Goal: Information Seeking & Learning: Learn about a topic

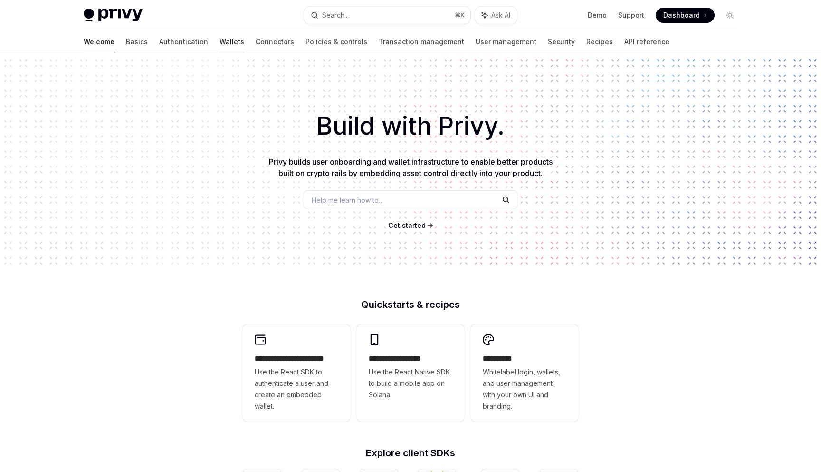
click at [220, 44] on link "Wallets" at bounding box center [232, 41] width 25 height 23
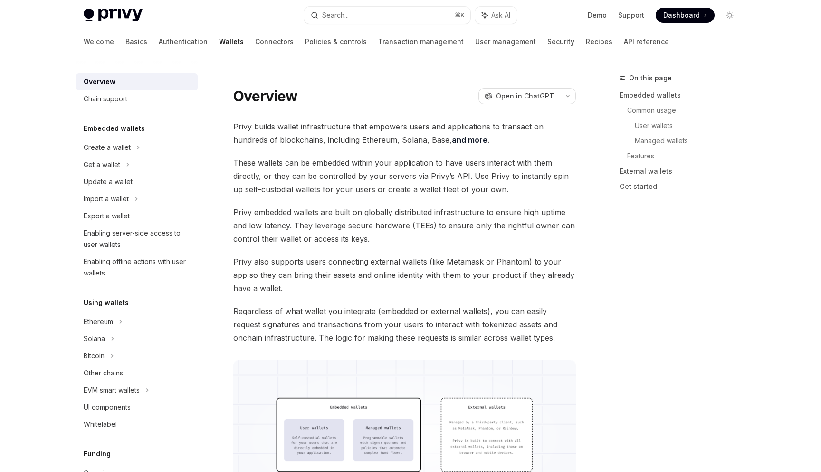
type textarea "*"
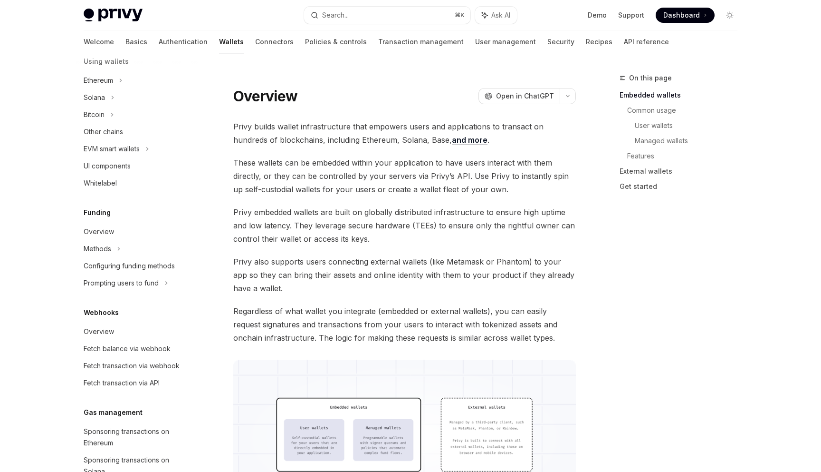
scroll to position [351, 0]
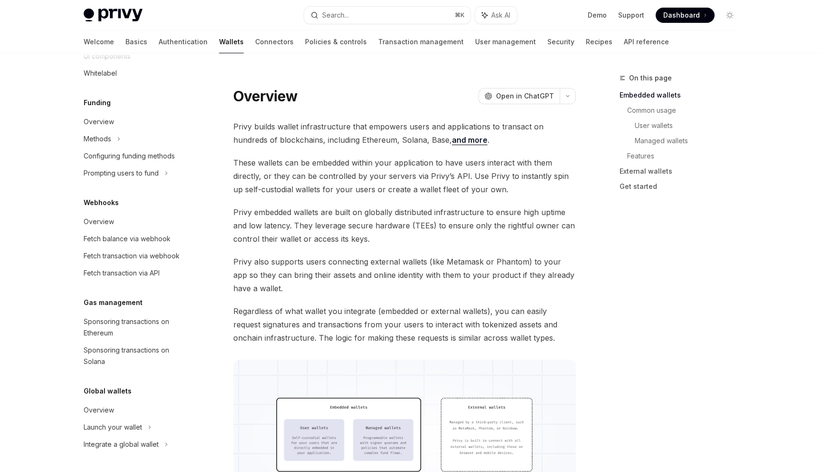
click at [419, 25] on div "Privy Docs home page Search... ⌘ K Ask AI Demo Support Dashboard Dashboard Sear…" at bounding box center [411, 15] width 654 height 30
click at [409, 15] on button "Search... ⌘ K" at bounding box center [387, 15] width 166 height 17
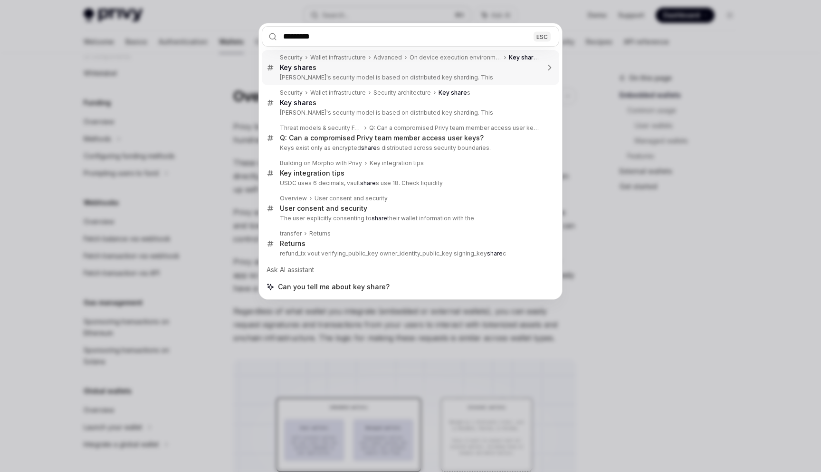
type input "**********"
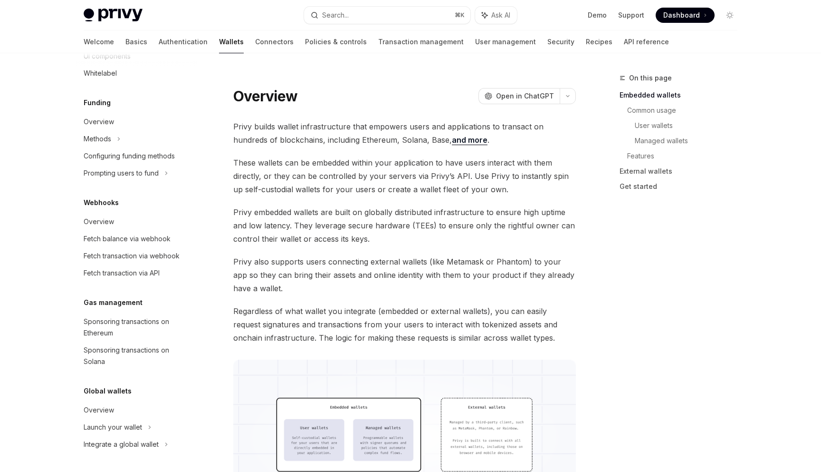
type textarea "*"
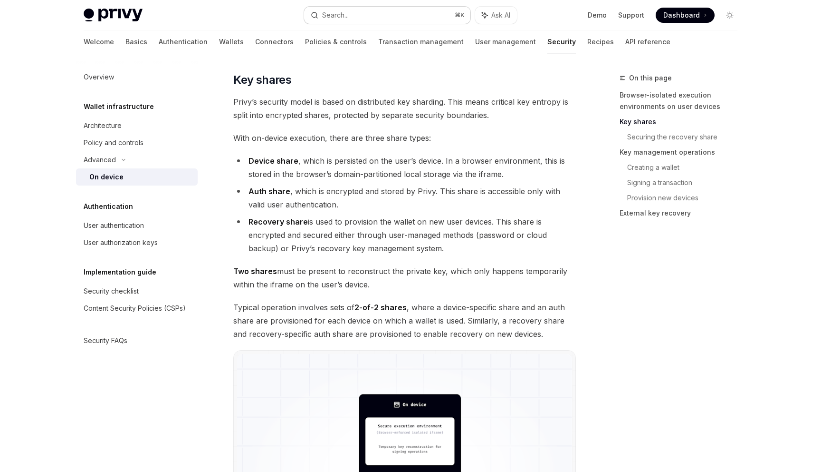
click at [367, 8] on button "Search... ⌘ K" at bounding box center [387, 15] width 166 height 17
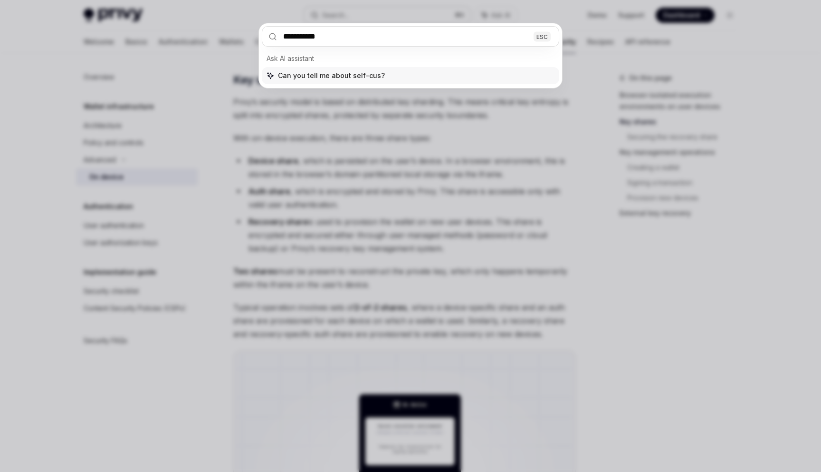
type input "**********"
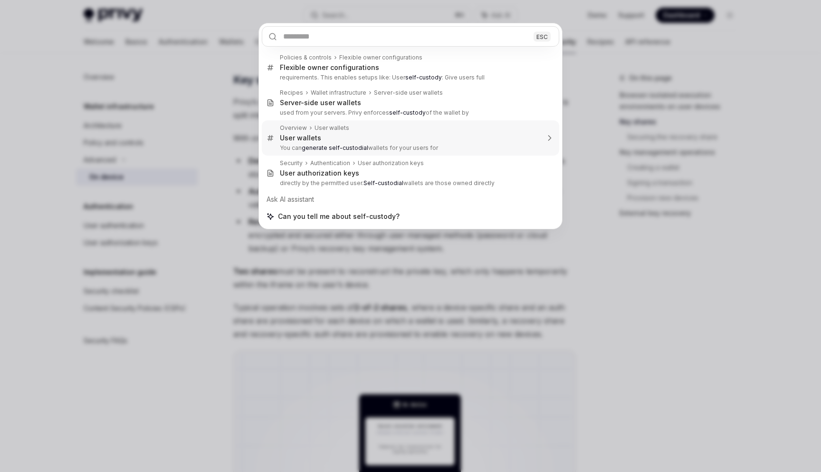
type textarea "*"
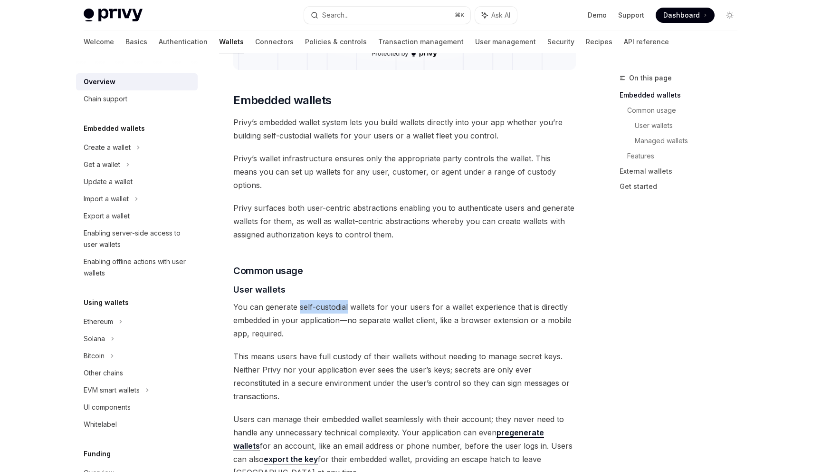
scroll to position [468, 0]
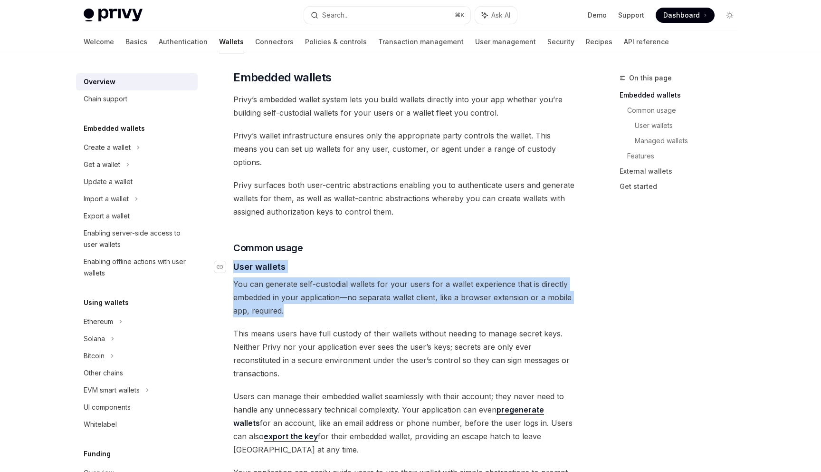
drag, startPoint x: 340, startPoint y: 298, endPoint x: 229, endPoint y: 248, distance: 121.9
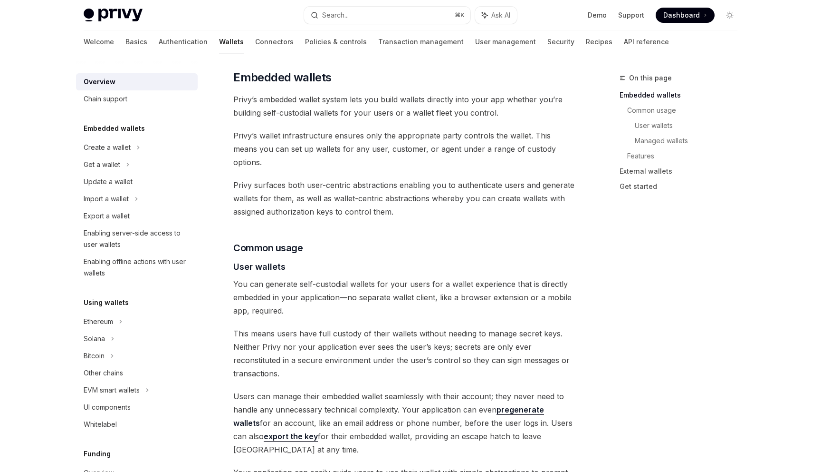
click at [368, 338] on span "This means users have full custody of their wallets without needing to manage s…" at bounding box center [404, 353] width 343 height 53
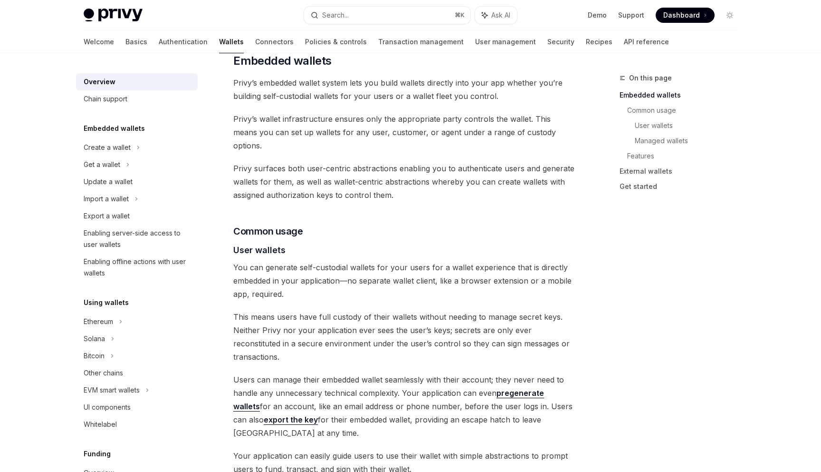
scroll to position [493, 0]
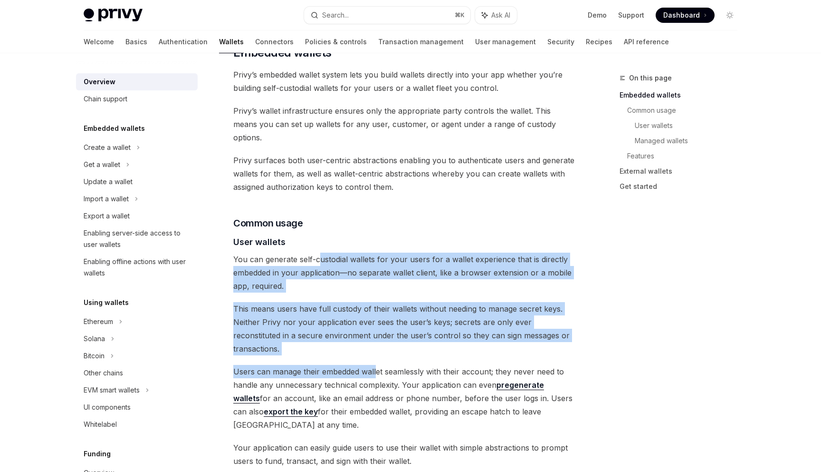
drag, startPoint x: 376, startPoint y: 347, endPoint x: 321, endPoint y: 248, distance: 113.0
click at [321, 248] on div "Privy builds wallet infrastructure that empowers users and applications to tran…" at bounding box center [404, 469] width 343 height 1685
click at [321, 252] on span "You can generate self-custodial wallets for your users for a wallet experience …" at bounding box center [404, 272] width 343 height 40
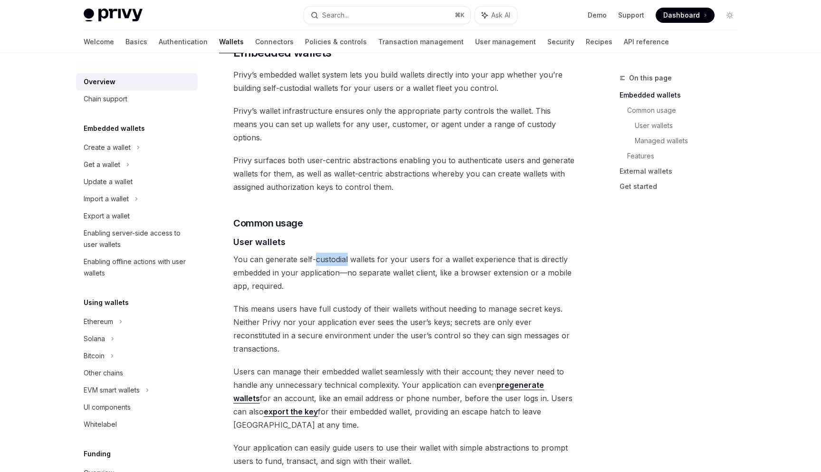
click at [321, 252] on span "You can generate self-custodial wallets for your users for a wallet experience …" at bounding box center [404, 272] width 343 height 40
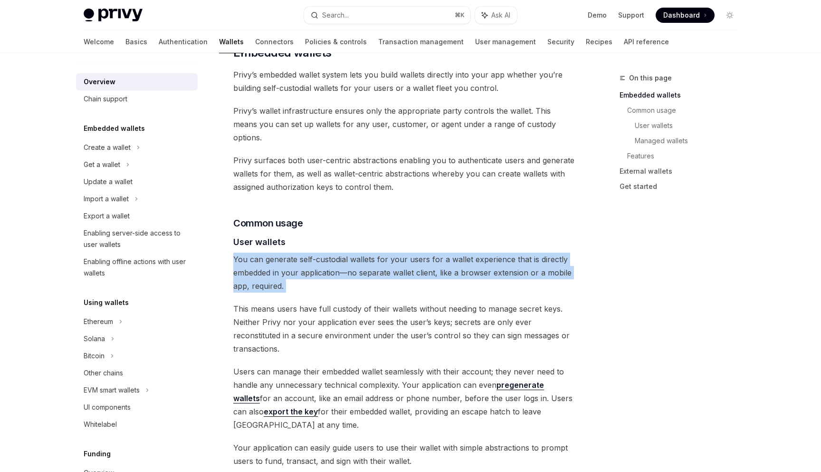
click at [321, 252] on span "You can generate self-custodial wallets for your users for a wallet experience …" at bounding box center [404, 272] width 343 height 40
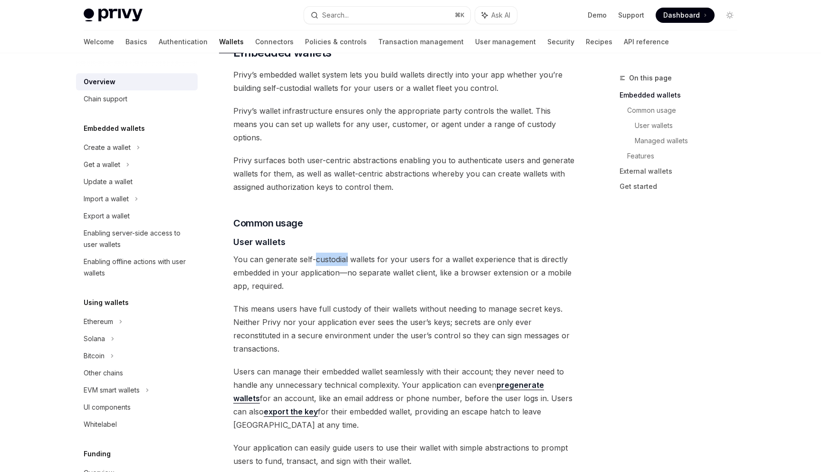
click at [321, 252] on span "You can generate self-custodial wallets for your users for a wallet experience …" at bounding box center [404, 272] width 343 height 40
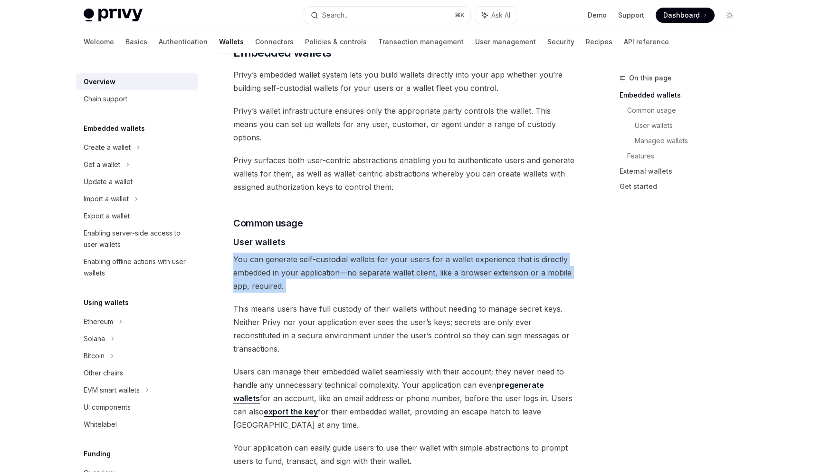
click at [321, 252] on span "You can generate self-custodial wallets for your users for a wallet experience …" at bounding box center [404, 272] width 343 height 40
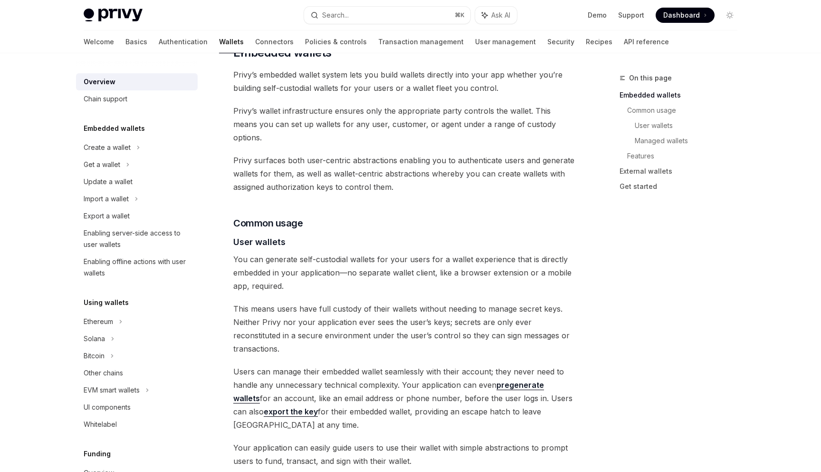
click at [305, 302] on span "This means users have full custody of their wallets without needing to manage s…" at bounding box center [404, 328] width 343 height 53
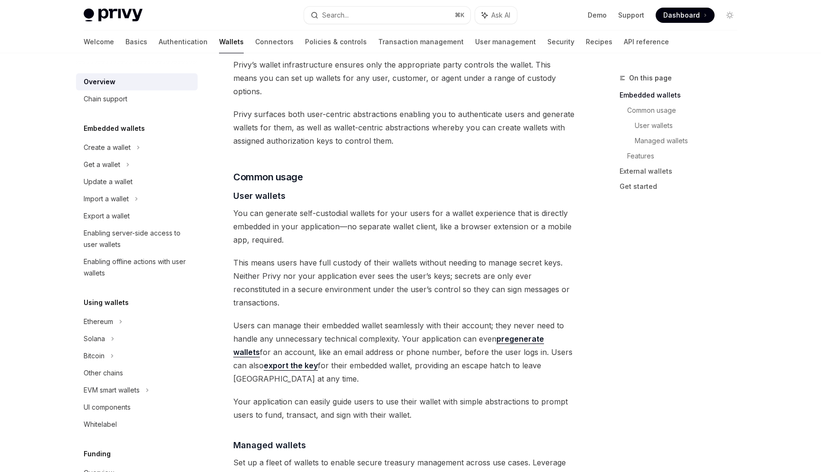
scroll to position [540, 0]
click at [224, 189] on div "Navigate to header" at bounding box center [219, 194] width 11 height 11
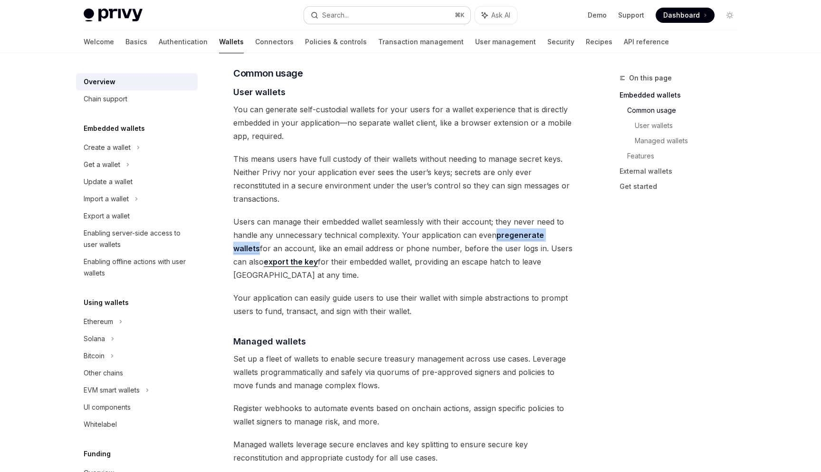
scroll to position [643, 0]
click at [244, 132] on div "Privy builds wallet infrastructure that empowers users and applications to tran…" at bounding box center [404, 319] width 343 height 1685
click at [222, 89] on icon "Navigate to header" at bounding box center [220, 92] width 7 height 6
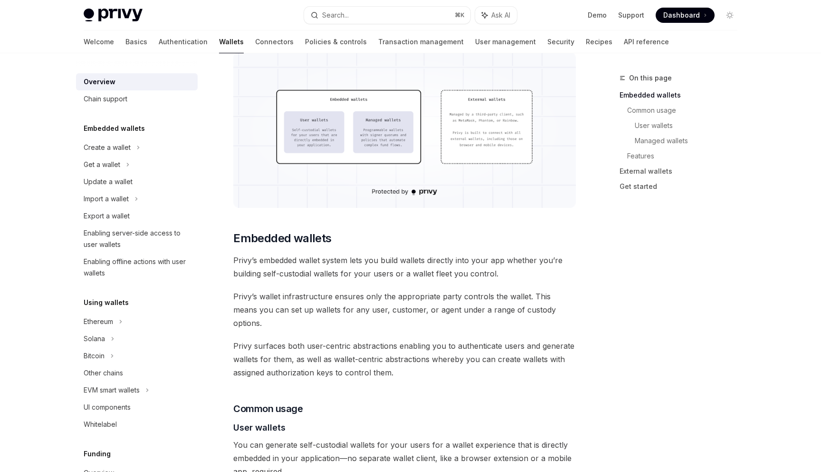
scroll to position [338, 0]
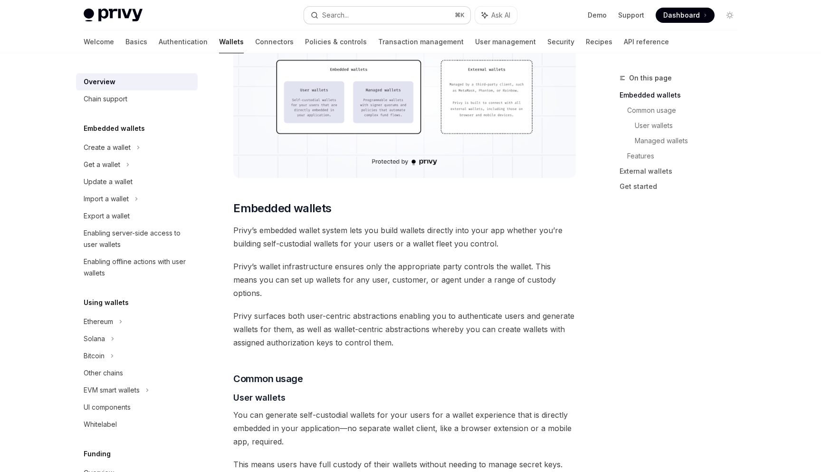
click at [410, 11] on button "Search... ⌘ K" at bounding box center [387, 15] width 166 height 17
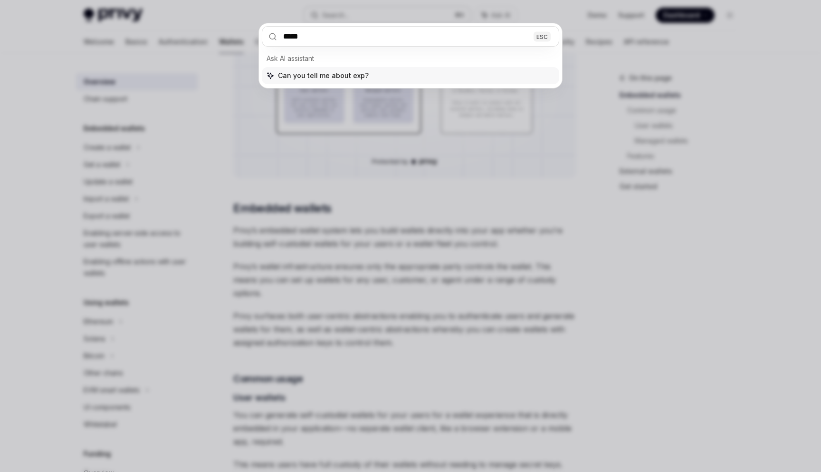
type input "******"
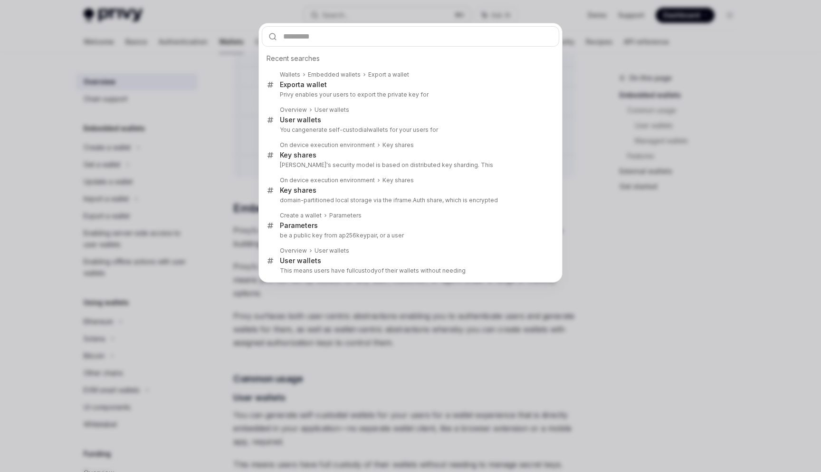
type textarea "*"
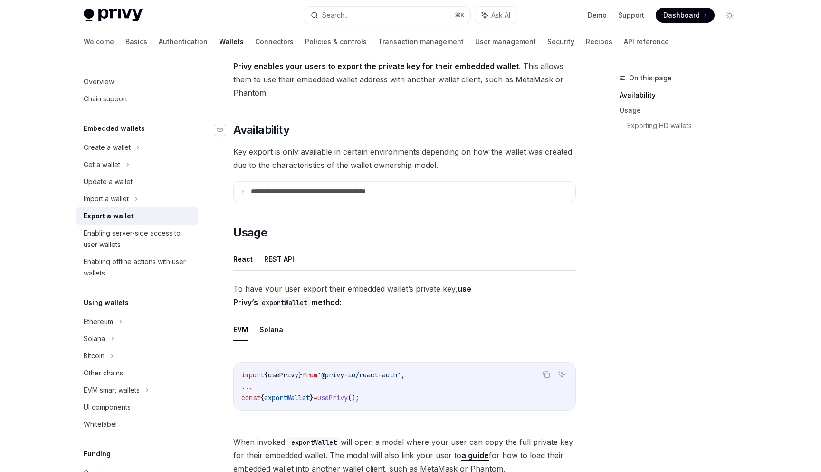
scroll to position [61, 0]
click at [277, 190] on p "**********" at bounding box center [329, 190] width 157 height 9
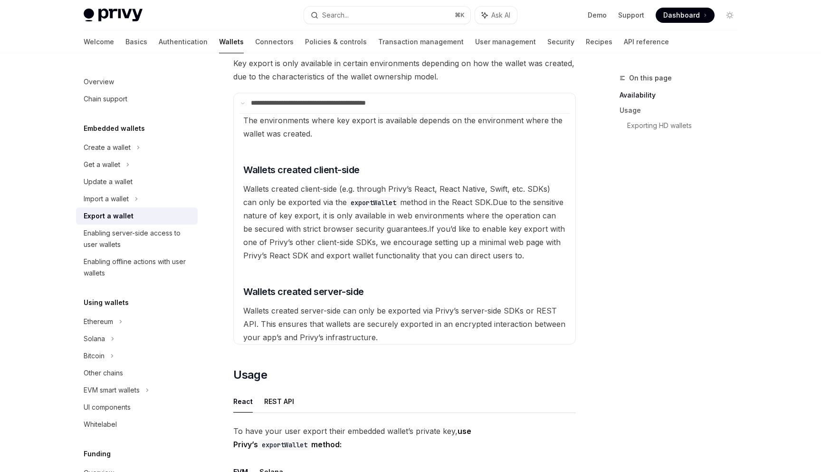
scroll to position [150, 0]
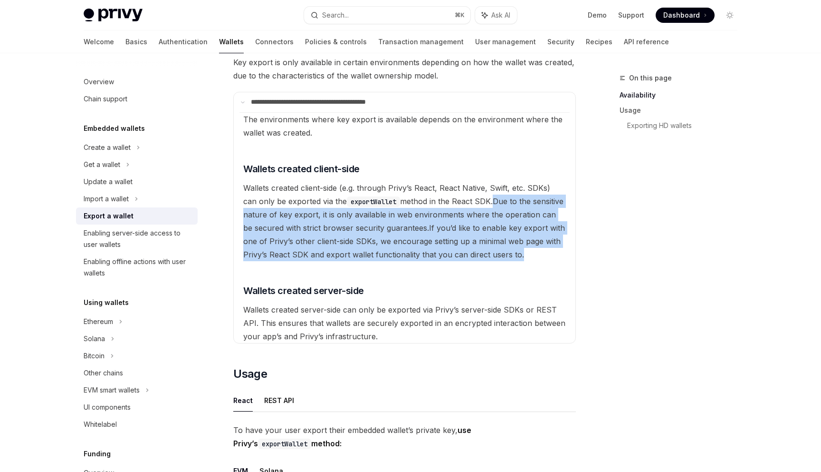
drag, startPoint x: 549, startPoint y: 254, endPoint x: 481, endPoint y: 202, distance: 86.1
click at [481, 202] on available\ "The environments where key export is available depends on the environment where…" at bounding box center [405, 227] width 330 height 231
copy available\ ". Due to the sensitive nature of key export, it is only available in web enviro…"
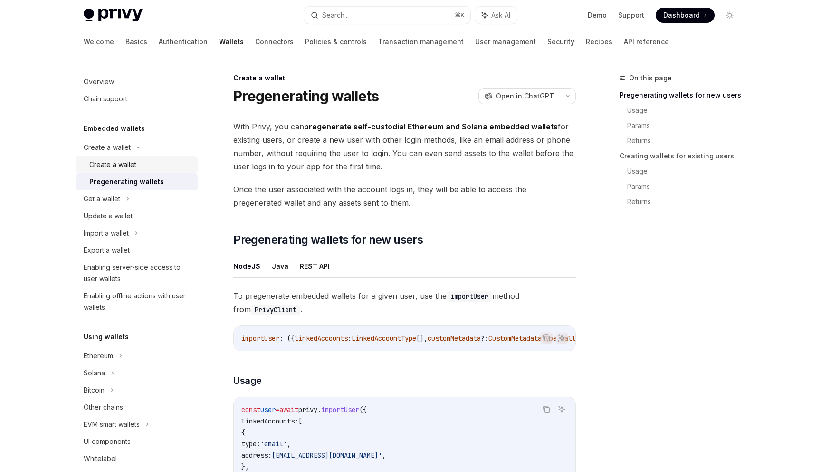
click at [155, 160] on div "Create a wallet" at bounding box center [140, 164] width 103 height 11
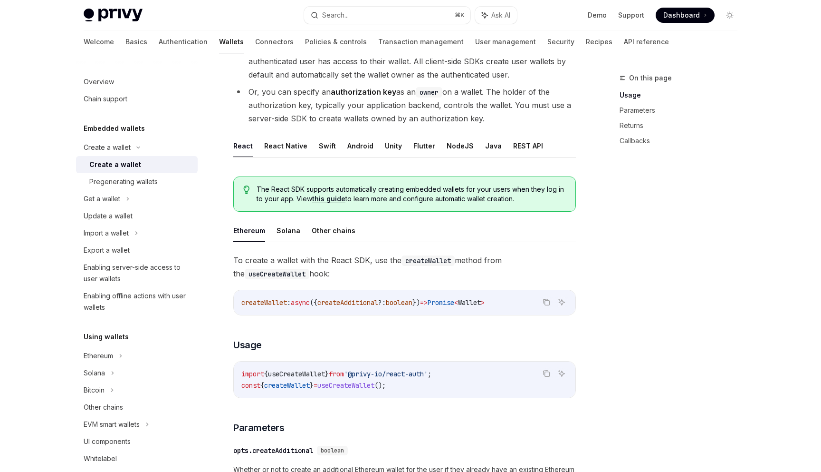
scroll to position [115, 0]
click at [136, 202] on div "Get a wallet" at bounding box center [137, 198] width 122 height 17
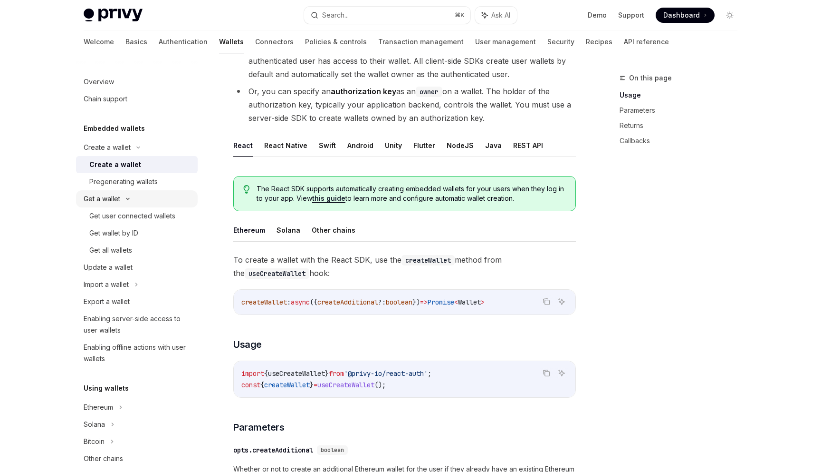
type textarea "*"
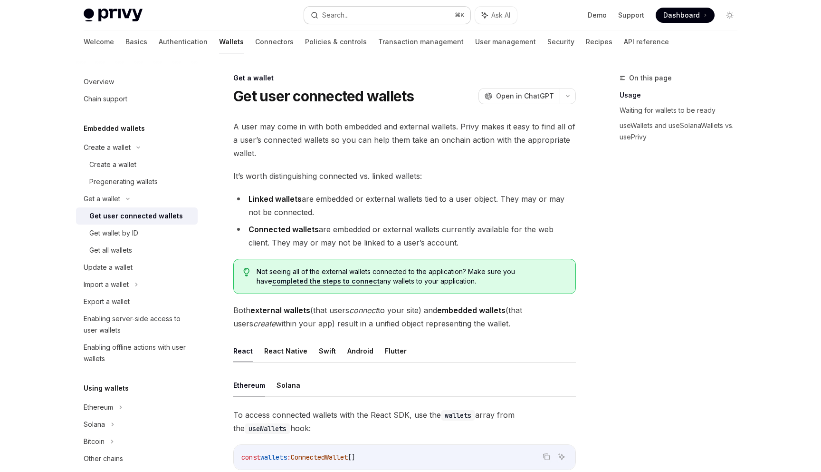
click at [418, 16] on button "Search... ⌘ K" at bounding box center [387, 15] width 166 height 17
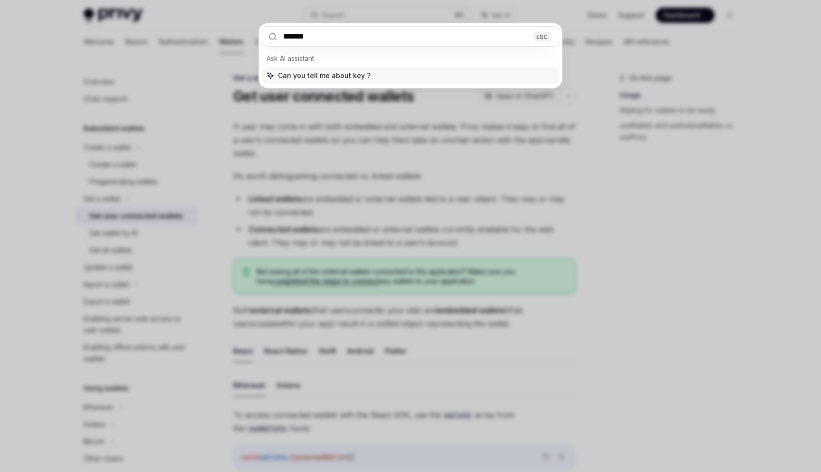
type input "********"
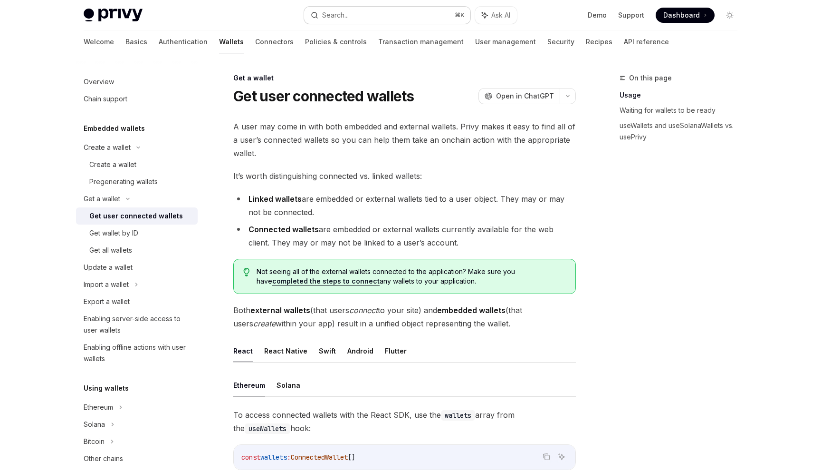
type textarea "*"
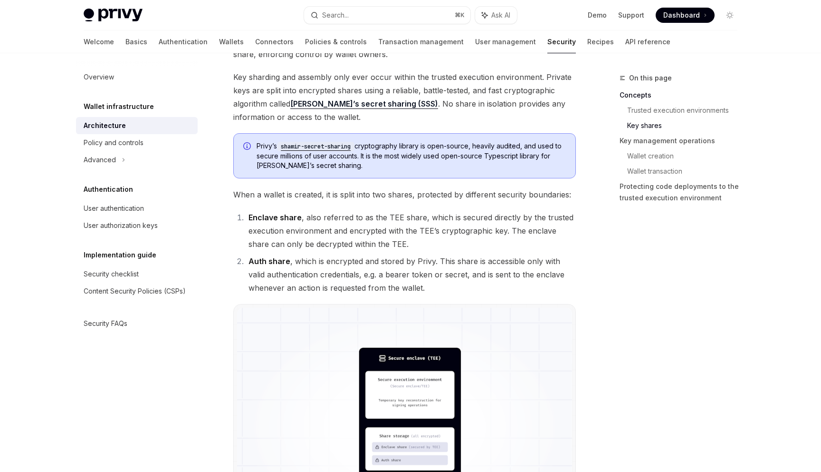
scroll to position [615, 0]
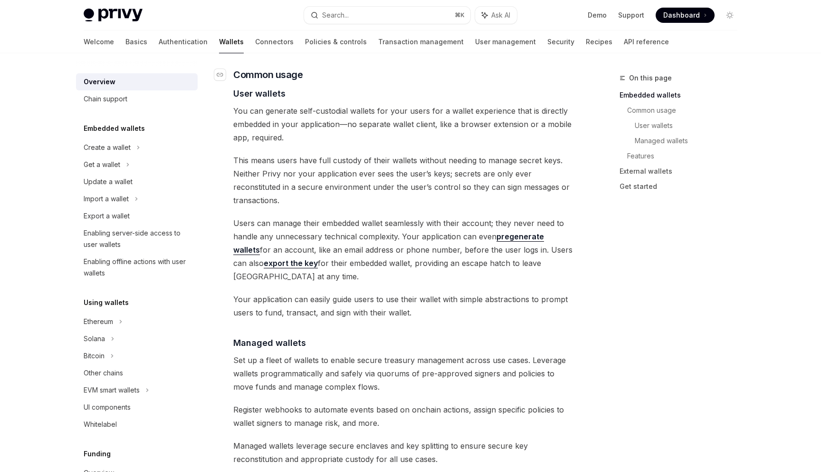
scroll to position [643, 0]
click at [407, 17] on button "Search... ⌘ K" at bounding box center [387, 15] width 166 height 17
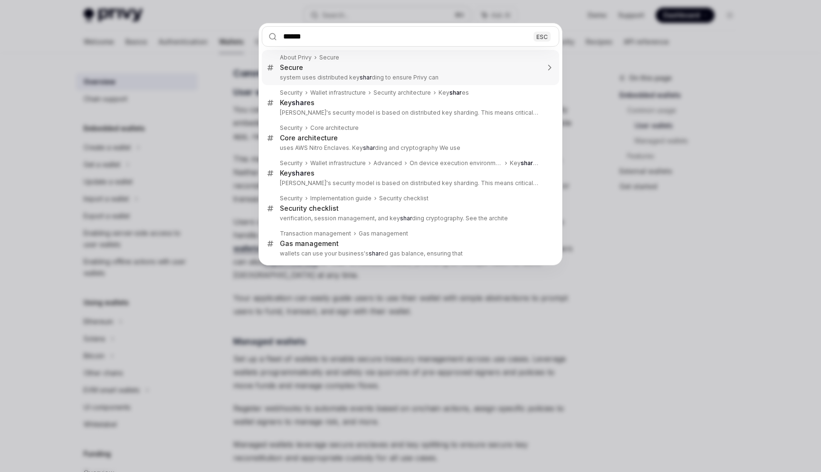
type input "*******"
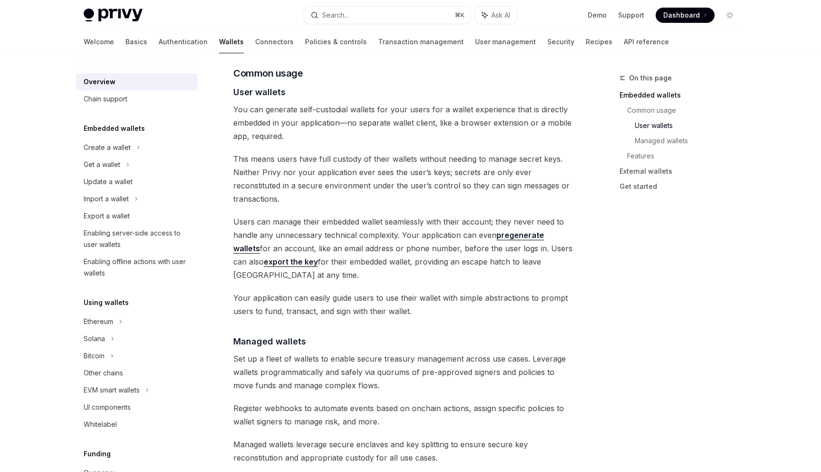
type textarea "*"
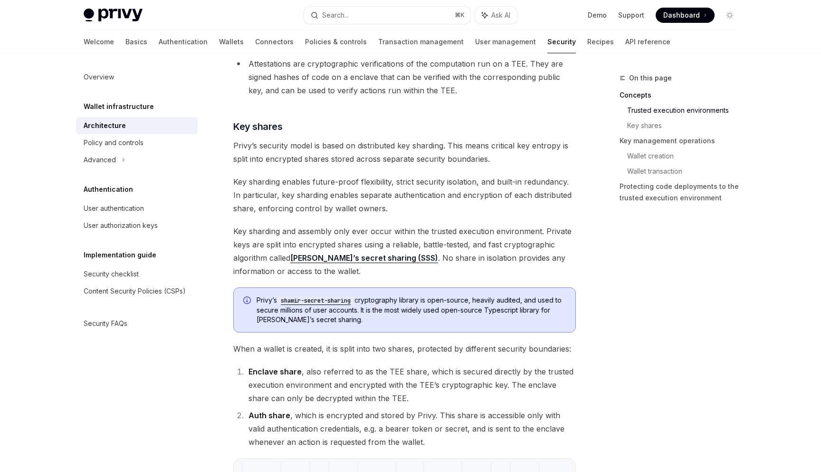
scroll to position [386, 0]
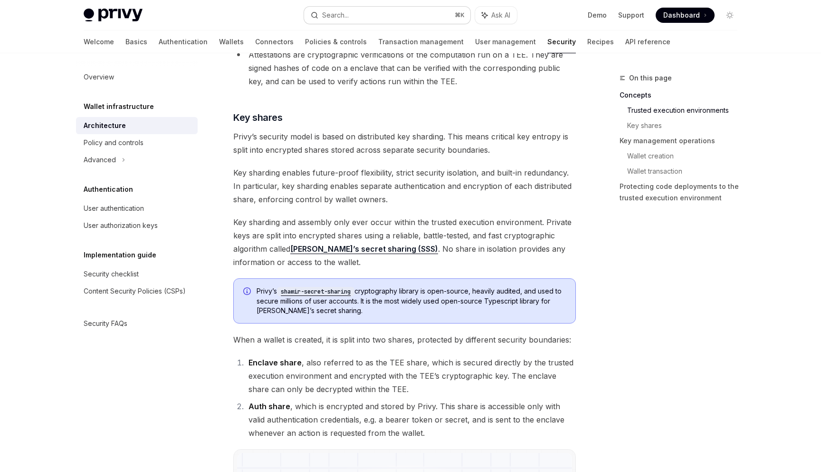
click at [413, 12] on button "Search... ⌘ K" at bounding box center [387, 15] width 166 height 17
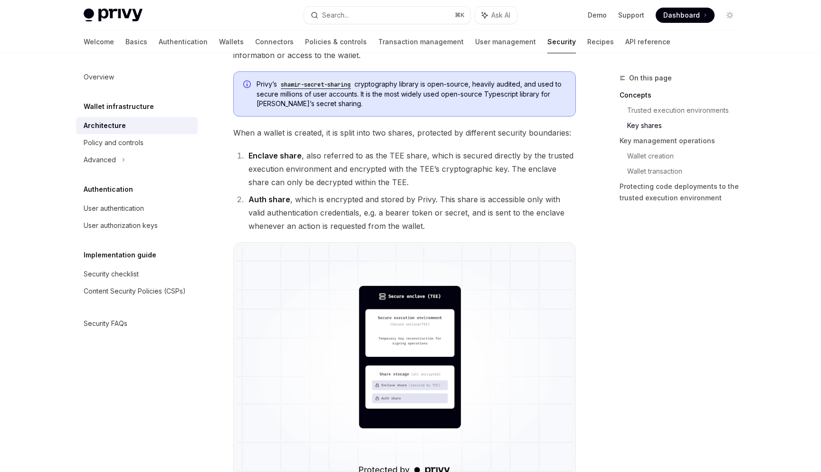
scroll to position [595, 0]
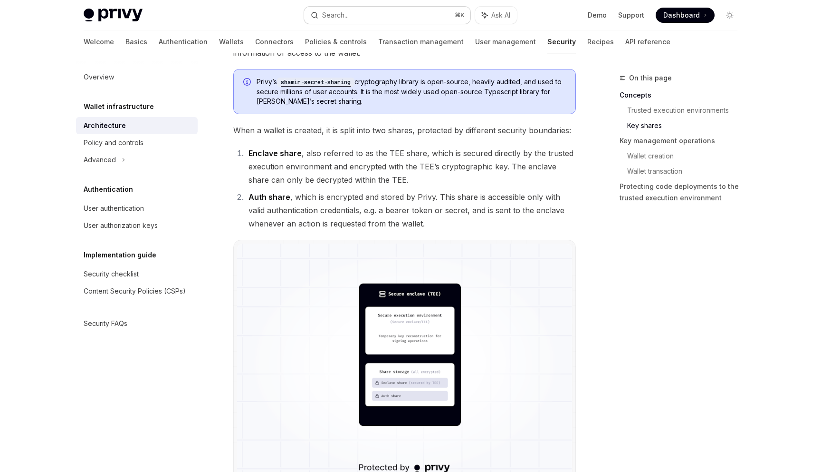
click at [360, 10] on button "Search... ⌘ K" at bounding box center [387, 15] width 166 height 17
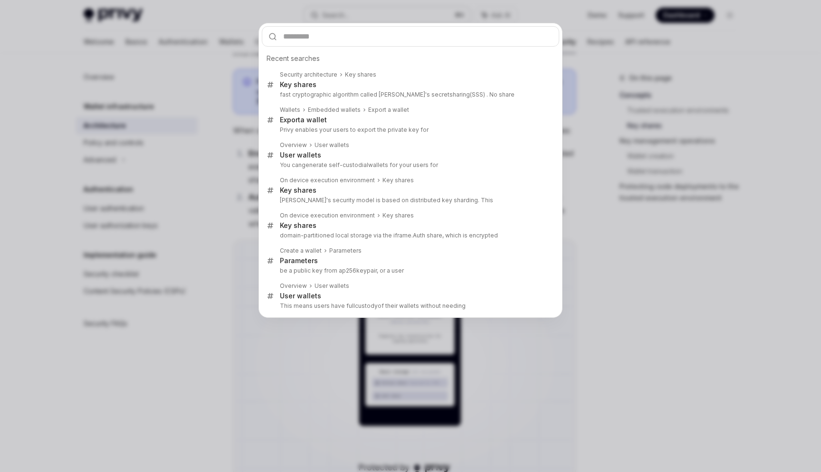
type input "*"
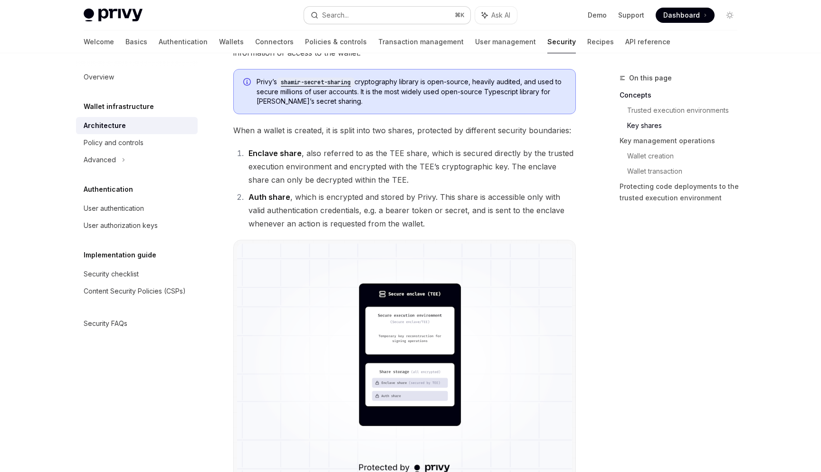
click at [388, 13] on button "Search... ⌘ K" at bounding box center [387, 15] width 166 height 17
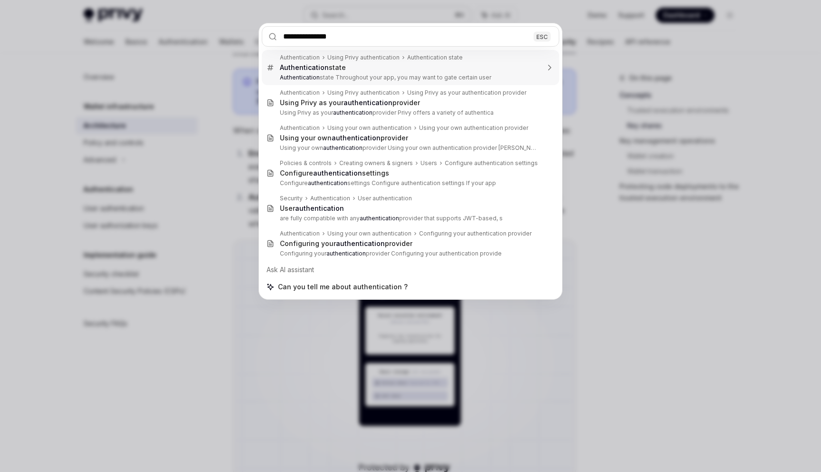
type input "**********"
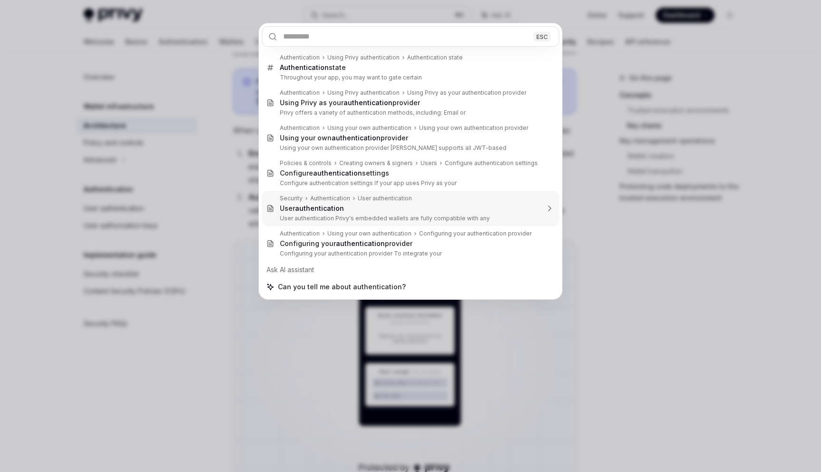
type textarea "*"
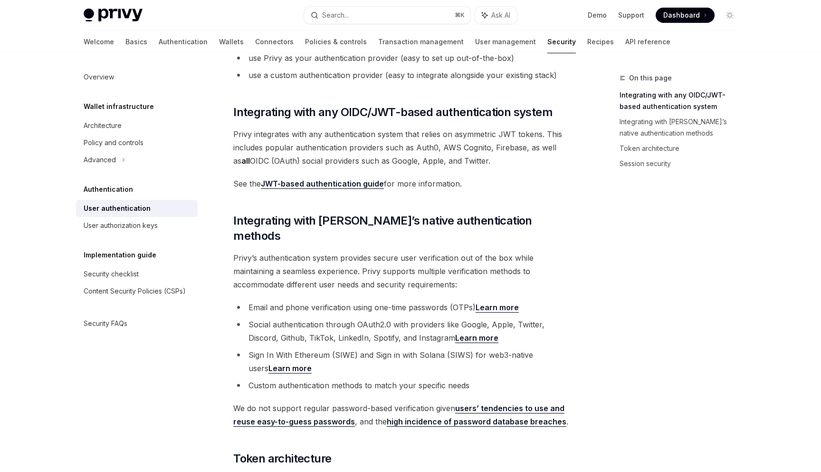
scroll to position [116, 0]
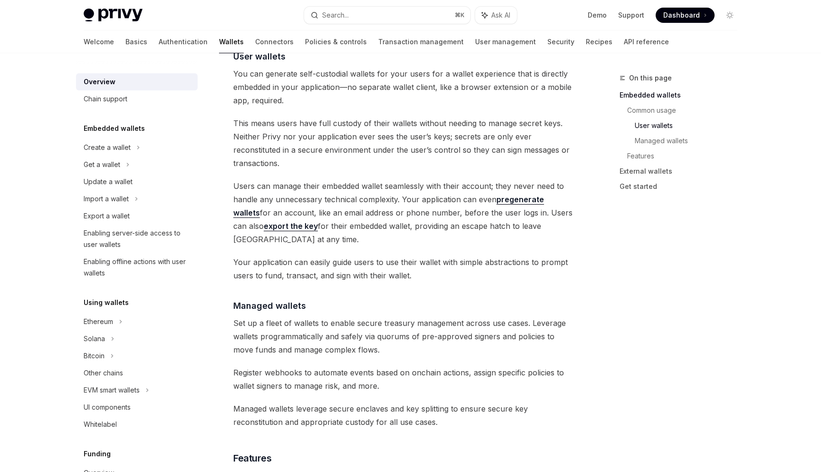
scroll to position [675, 0]
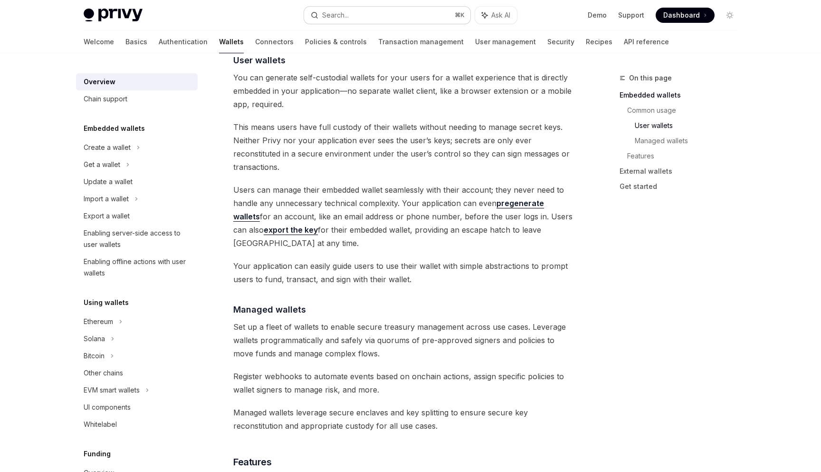
click at [366, 16] on button "Search... ⌘ K" at bounding box center [387, 15] width 166 height 17
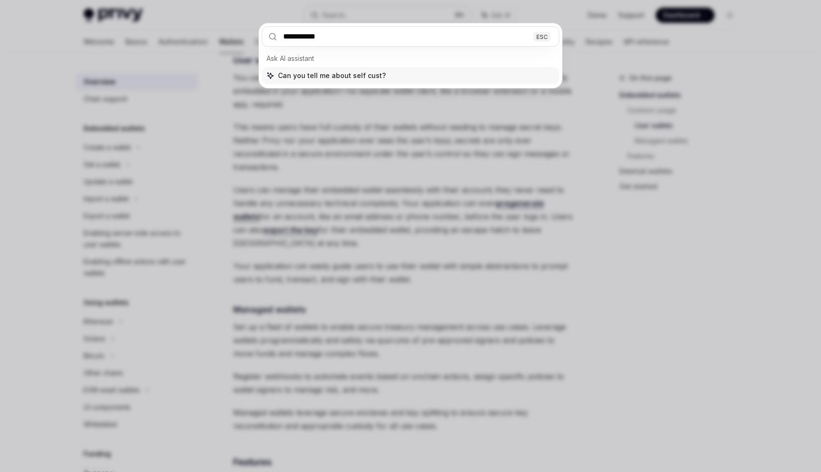
type input "**********"
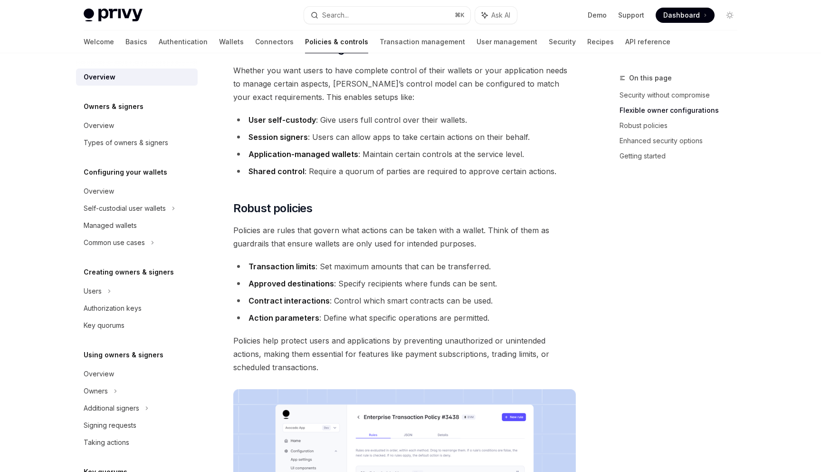
scroll to position [228, 0]
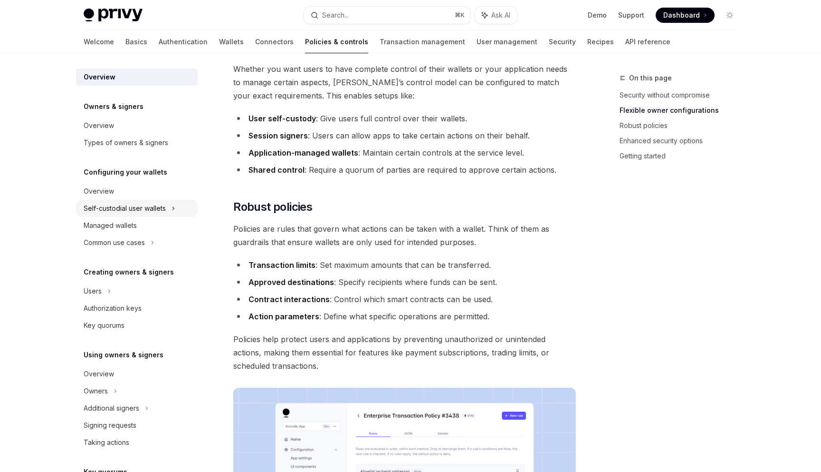
click at [117, 212] on div "Self-custodial user wallets" at bounding box center [125, 208] width 82 height 11
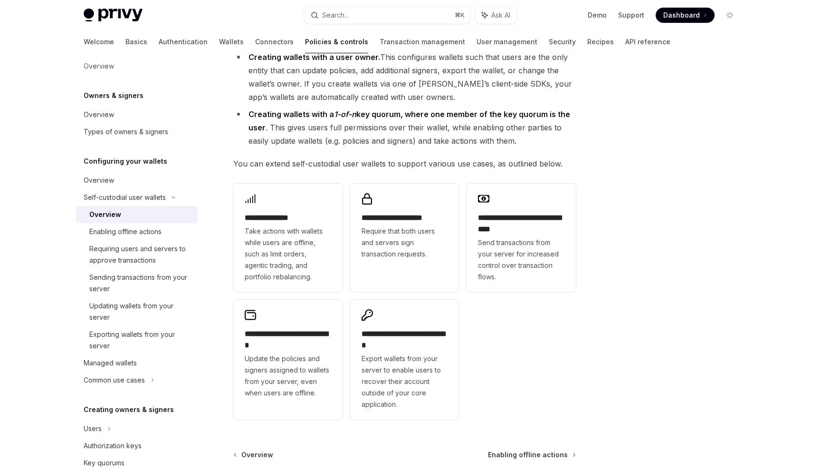
scroll to position [112, 0]
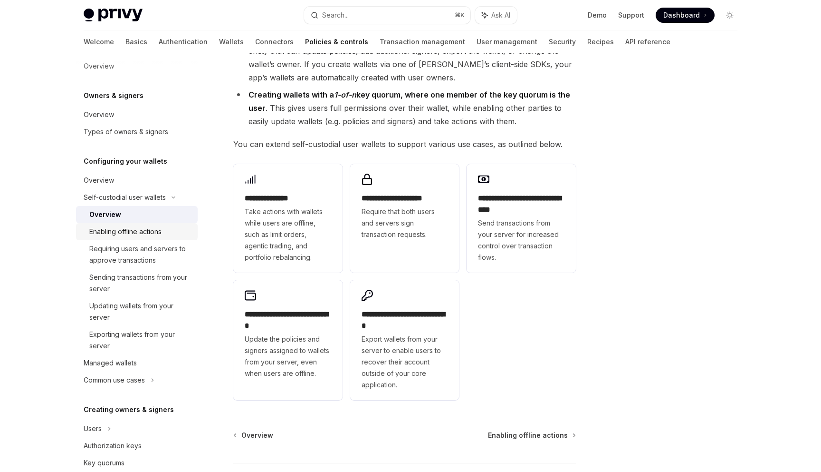
click at [155, 233] on div "Enabling offline actions" at bounding box center [125, 231] width 72 height 11
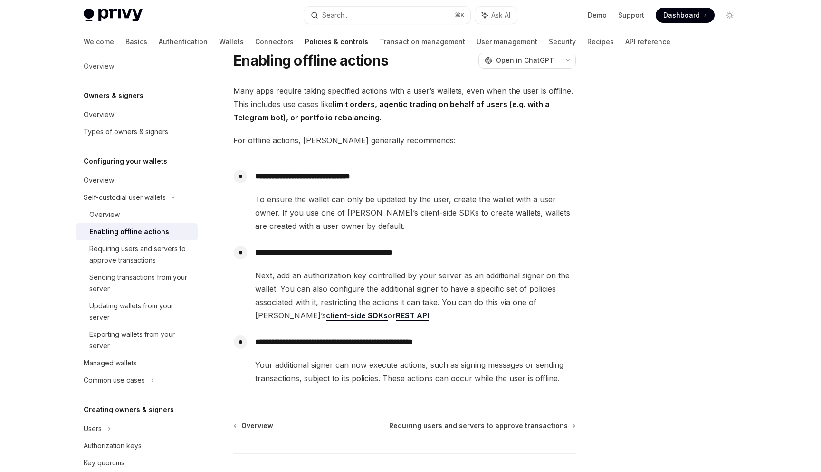
scroll to position [43, 0]
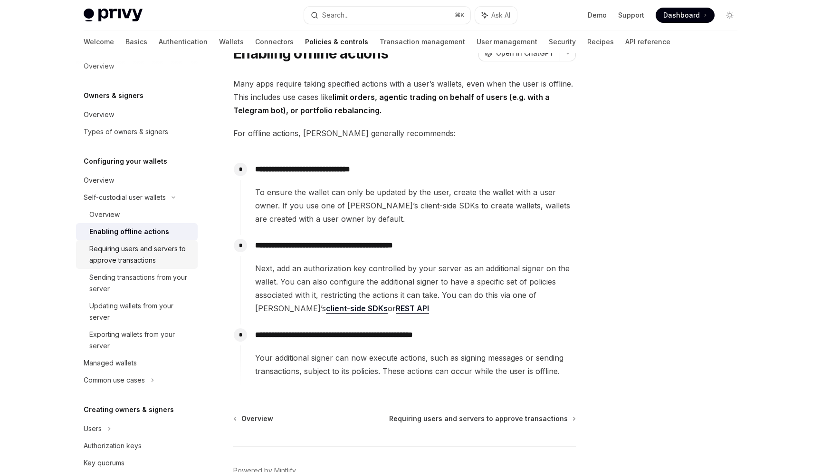
click at [175, 252] on div "Requiring users and servers to approve transactions" at bounding box center [140, 254] width 103 height 23
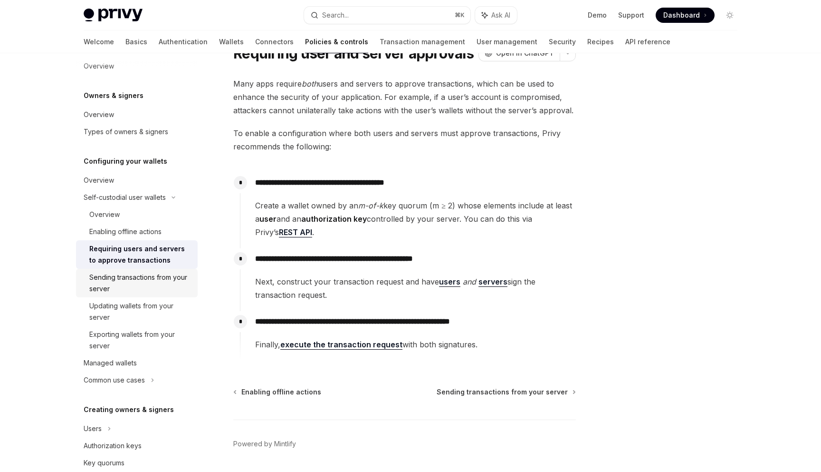
click at [163, 275] on div "Sending transactions from your server" at bounding box center [140, 282] width 103 height 23
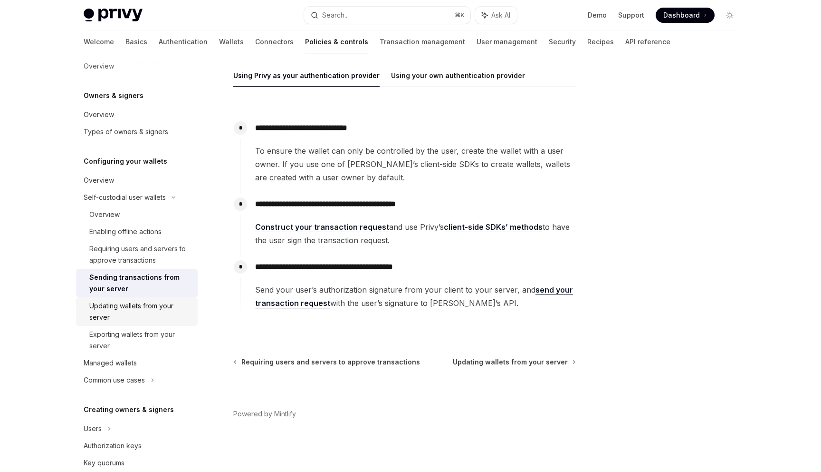
click at [147, 305] on div "Updating wallets from your server" at bounding box center [140, 311] width 103 height 23
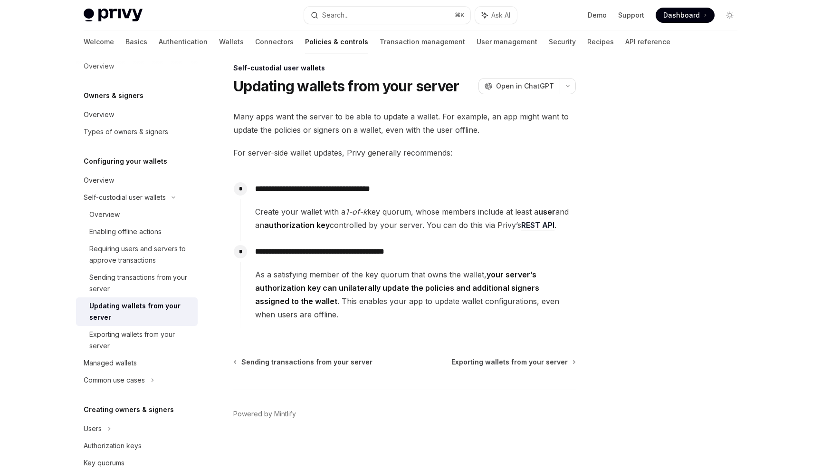
scroll to position [10, 0]
click at [145, 332] on div "Exporting wallets from your server" at bounding box center [140, 340] width 103 height 23
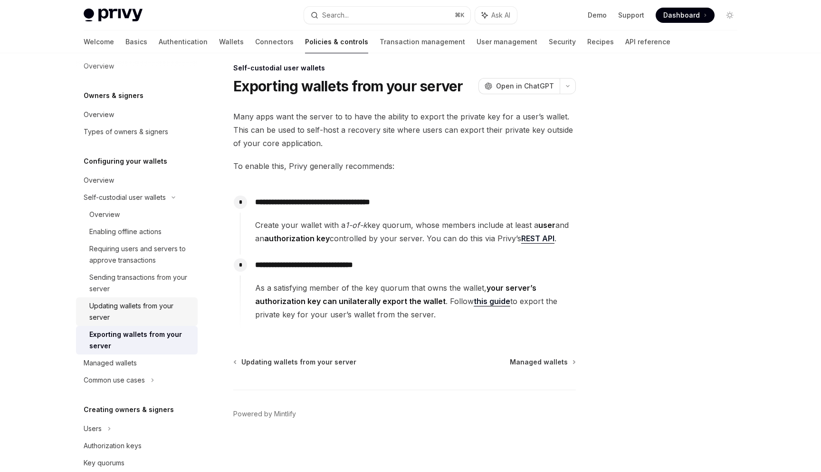
click at [115, 319] on div "Updating wallets from your server" at bounding box center [140, 311] width 103 height 23
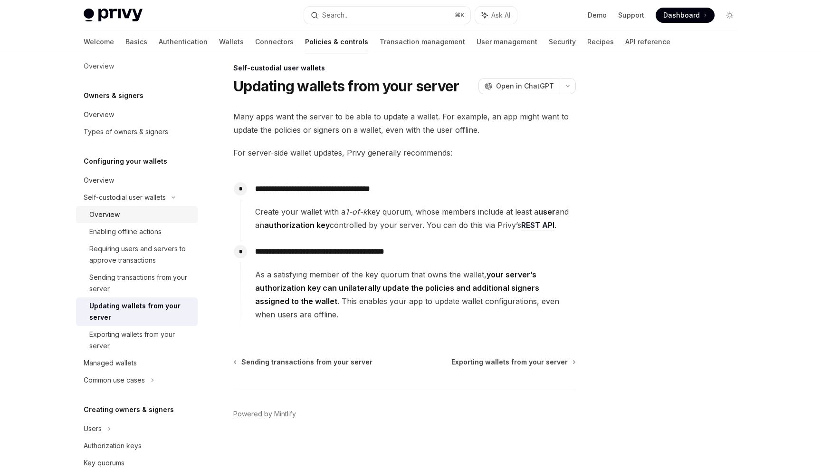
click at [153, 214] on div "Overview" at bounding box center [140, 214] width 103 height 11
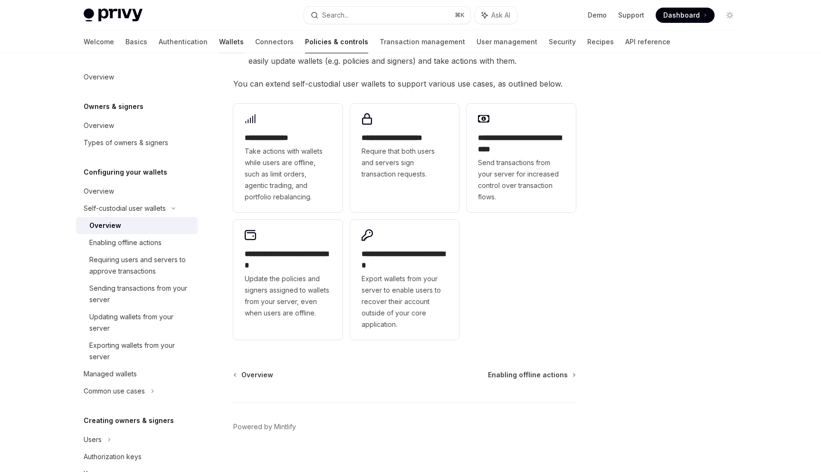
click at [219, 48] on link "Wallets" at bounding box center [231, 41] width 25 height 23
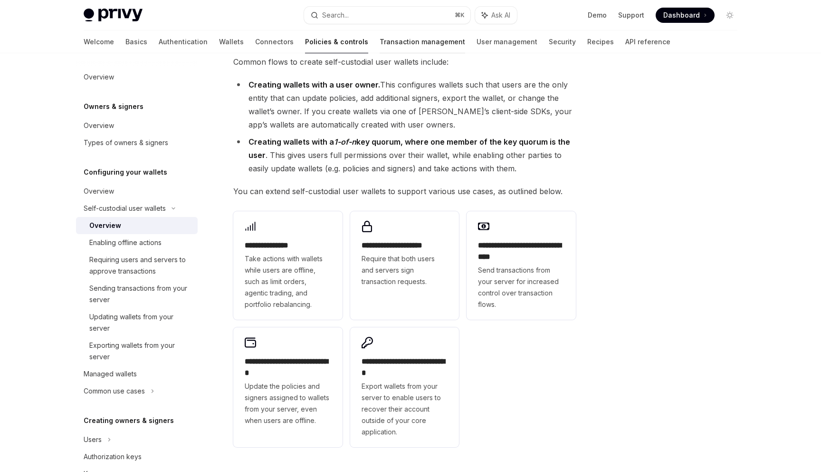
scroll to position [77, 0]
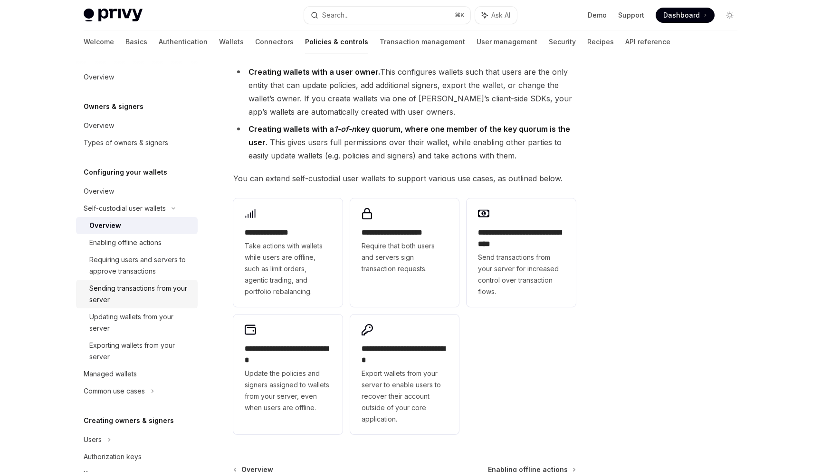
click at [147, 302] on div "Sending transactions from your server" at bounding box center [140, 293] width 103 height 23
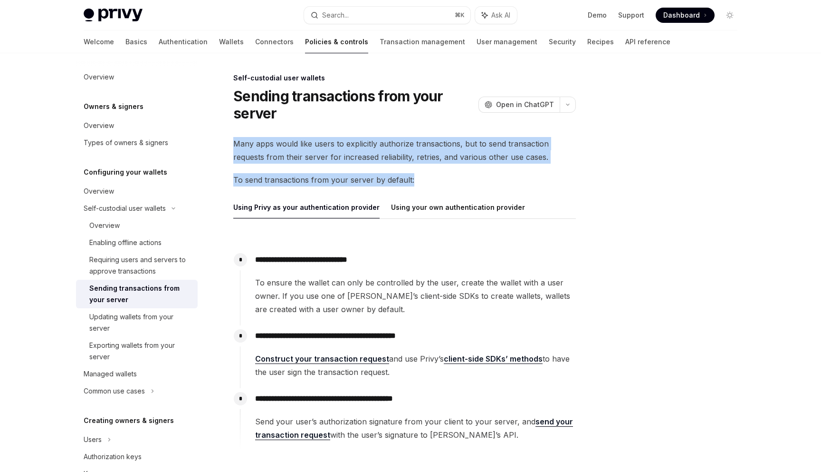
drag, startPoint x: 305, startPoint y: 127, endPoint x: 366, endPoint y: 191, distance: 88.4
click at [366, 191] on div "**********" at bounding box center [315, 337] width 525 height 531
click at [366, 191] on div "**********" at bounding box center [404, 299] width 343 height 325
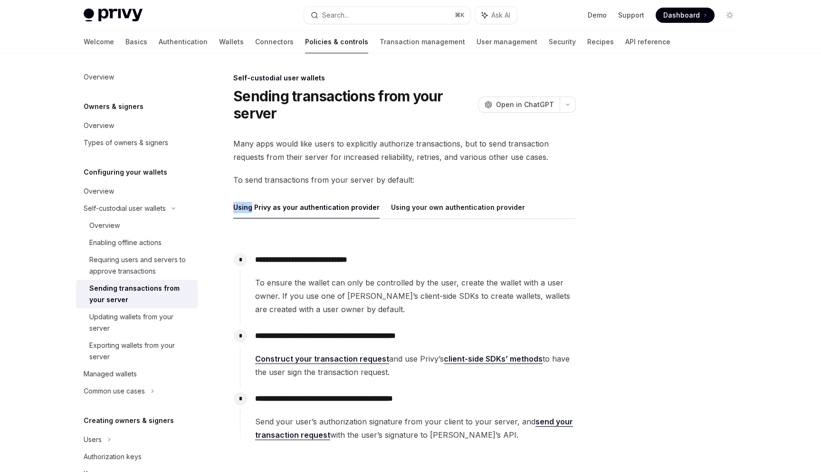
click at [366, 191] on div "**********" at bounding box center [404, 299] width 343 height 325
click at [359, 177] on span "To send transactions from your server by default:" at bounding box center [404, 179] width 343 height 13
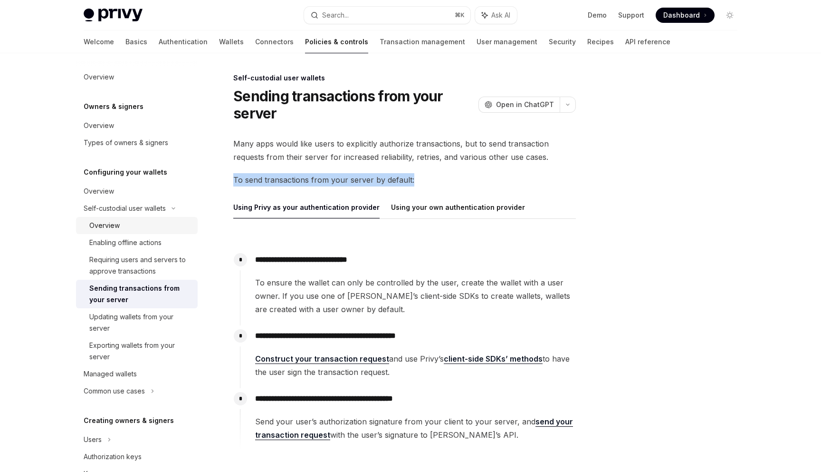
click at [105, 222] on div "Overview" at bounding box center [104, 225] width 30 height 11
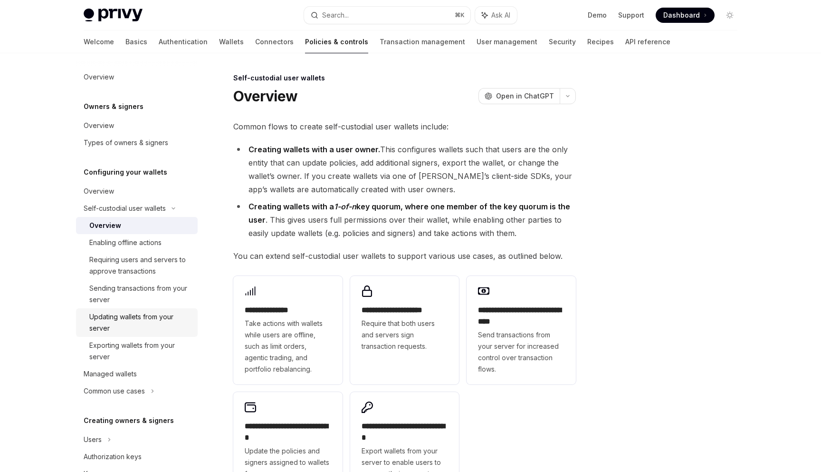
click at [137, 322] on div "Updating wallets from your server" at bounding box center [140, 322] width 103 height 23
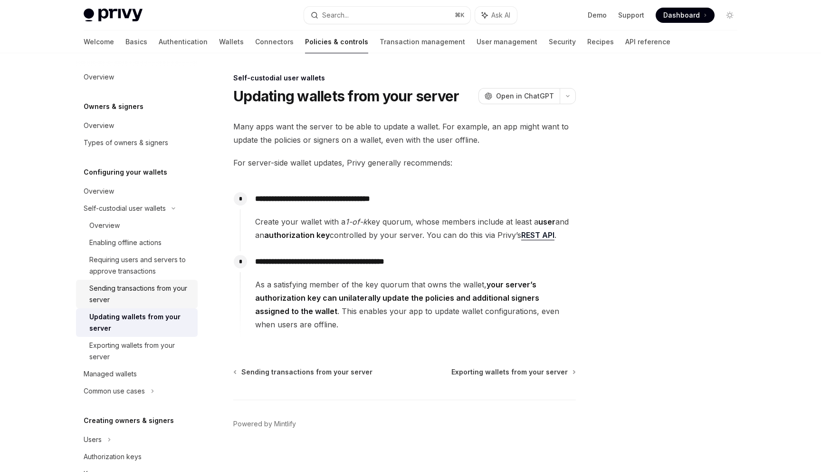
click at [156, 294] on div "Sending transactions from your server" at bounding box center [140, 293] width 103 height 23
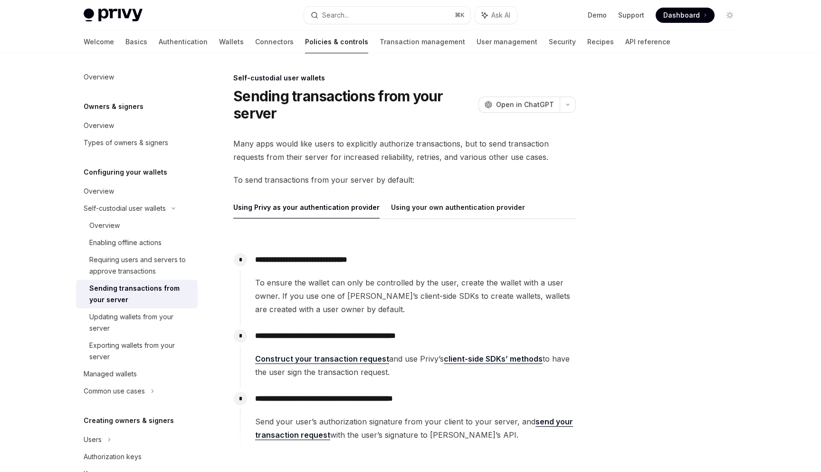
type textarea "*"
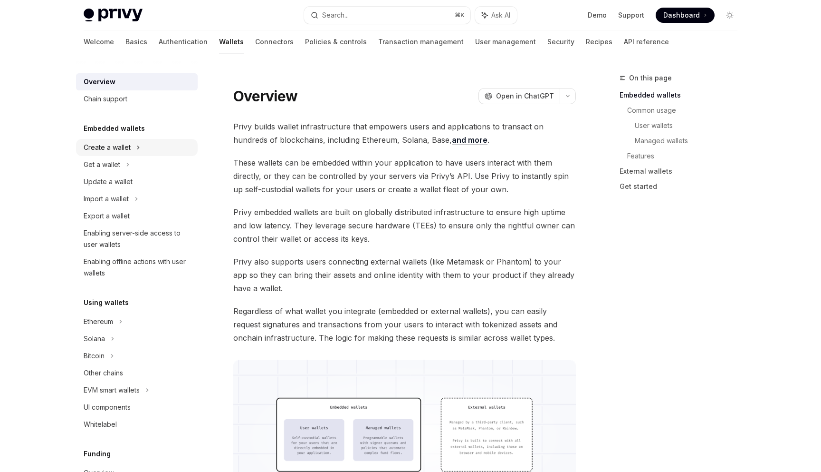
click at [157, 145] on div "Create a wallet" at bounding box center [137, 147] width 122 height 17
type textarea "*"
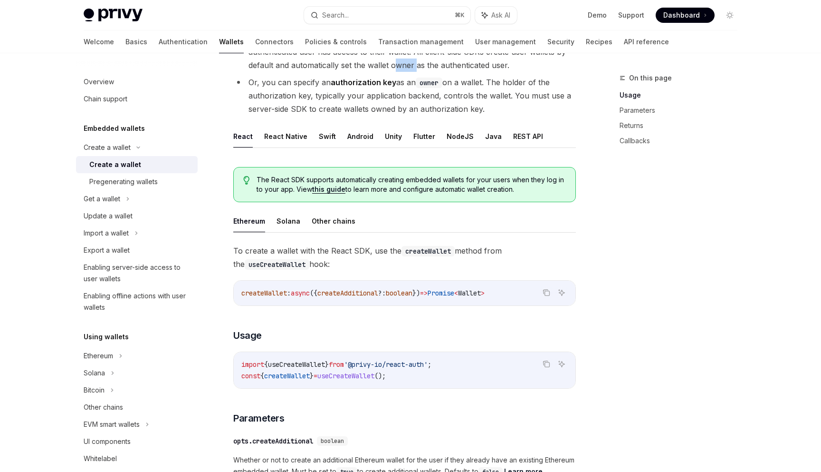
scroll to position [98, 0]
